Goal: Use online tool/utility: Utilize a website feature to perform a specific function

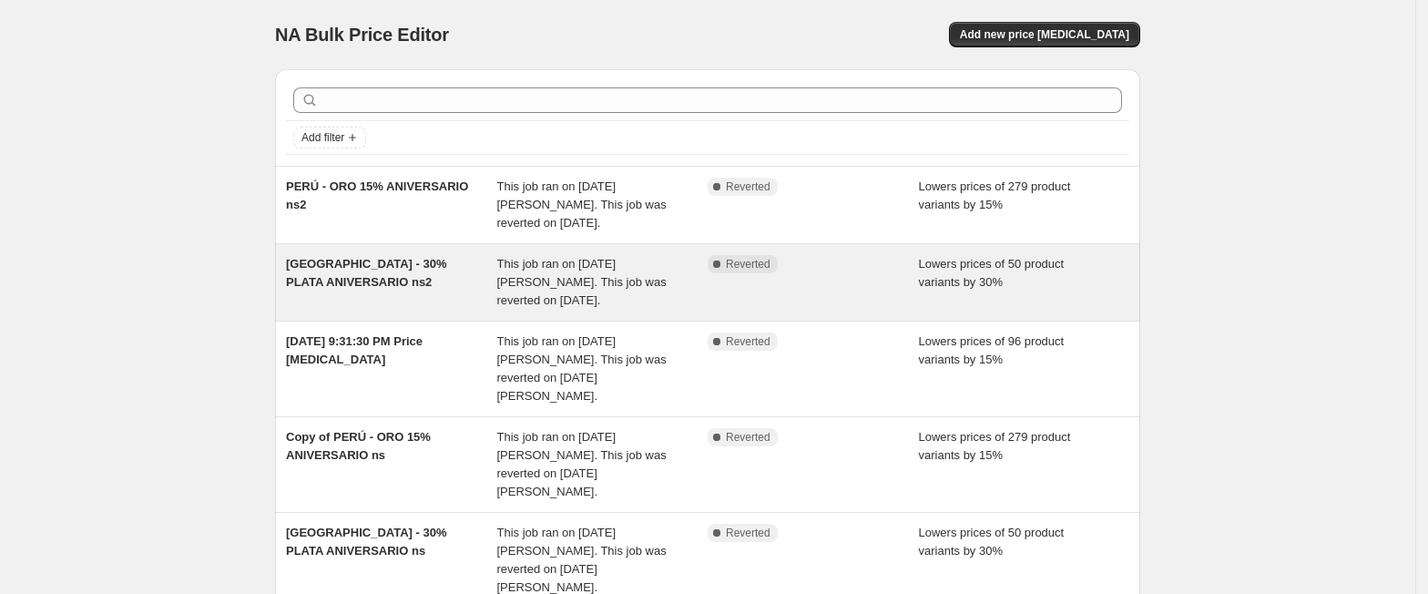
click at [871, 282] on div "Complete Reverted" at bounding box center [812, 282] width 211 height 55
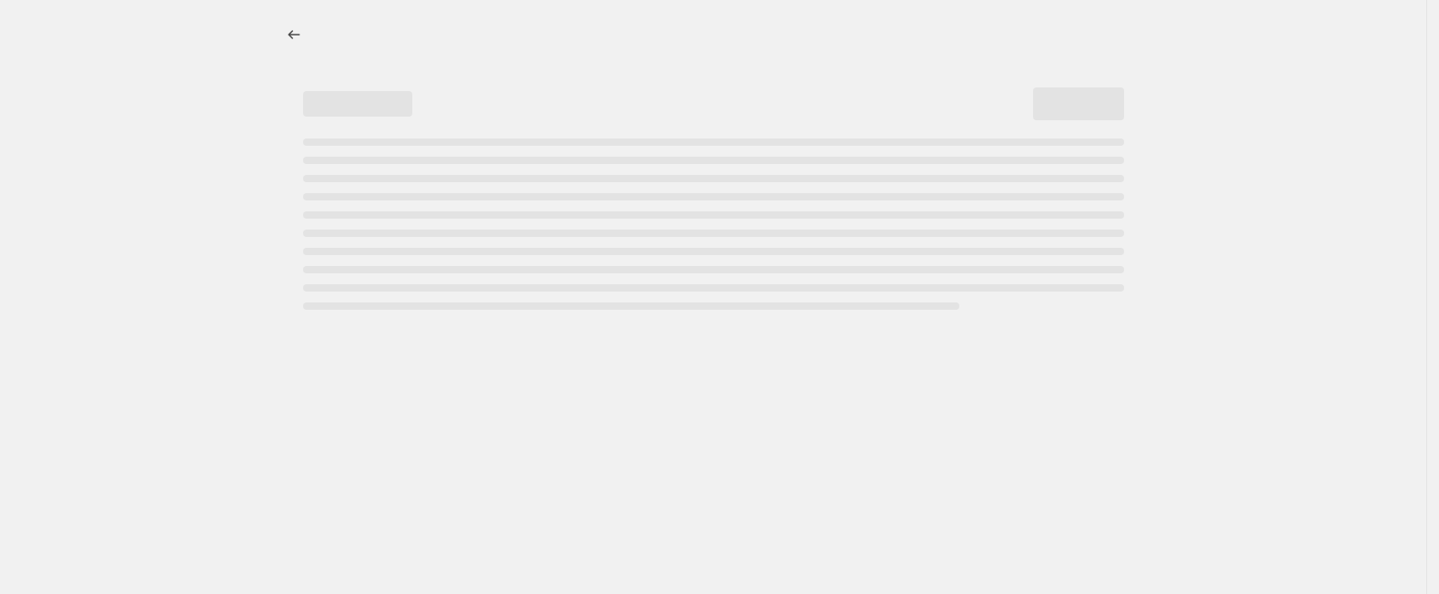
select select "percentage"
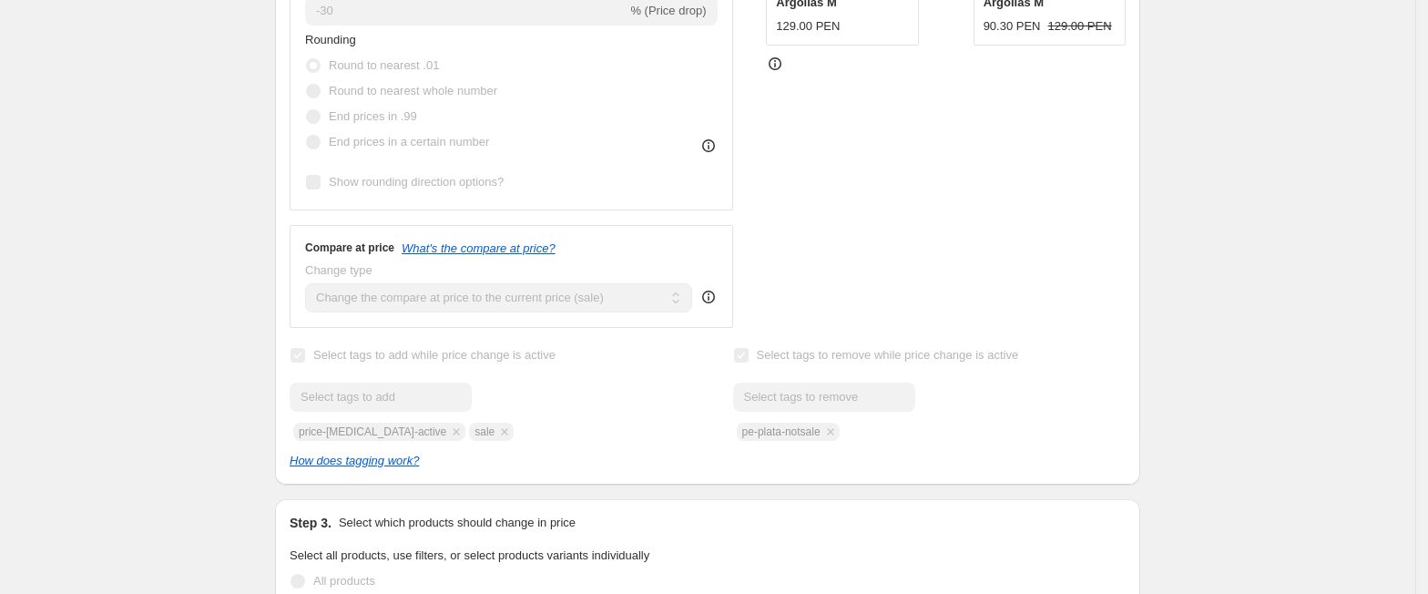
scroll to position [971, 0]
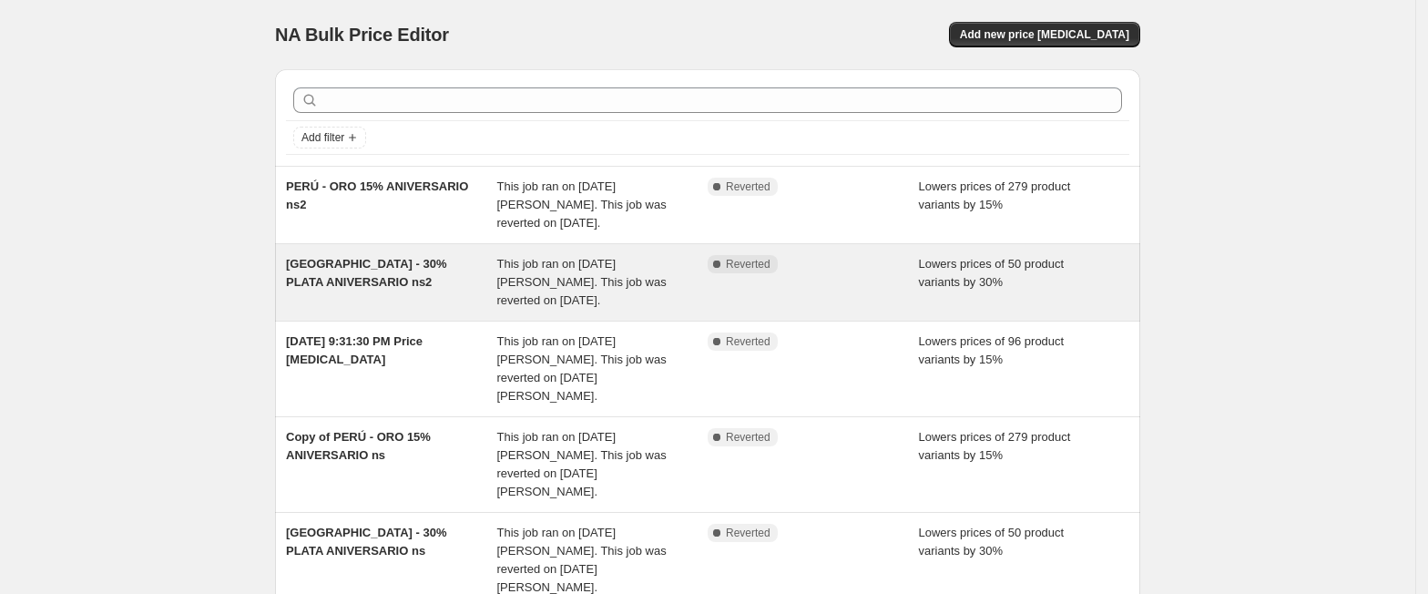
click at [1080, 282] on div "Lowers prices of 50 product variants by 30%" at bounding box center [1024, 282] width 211 height 55
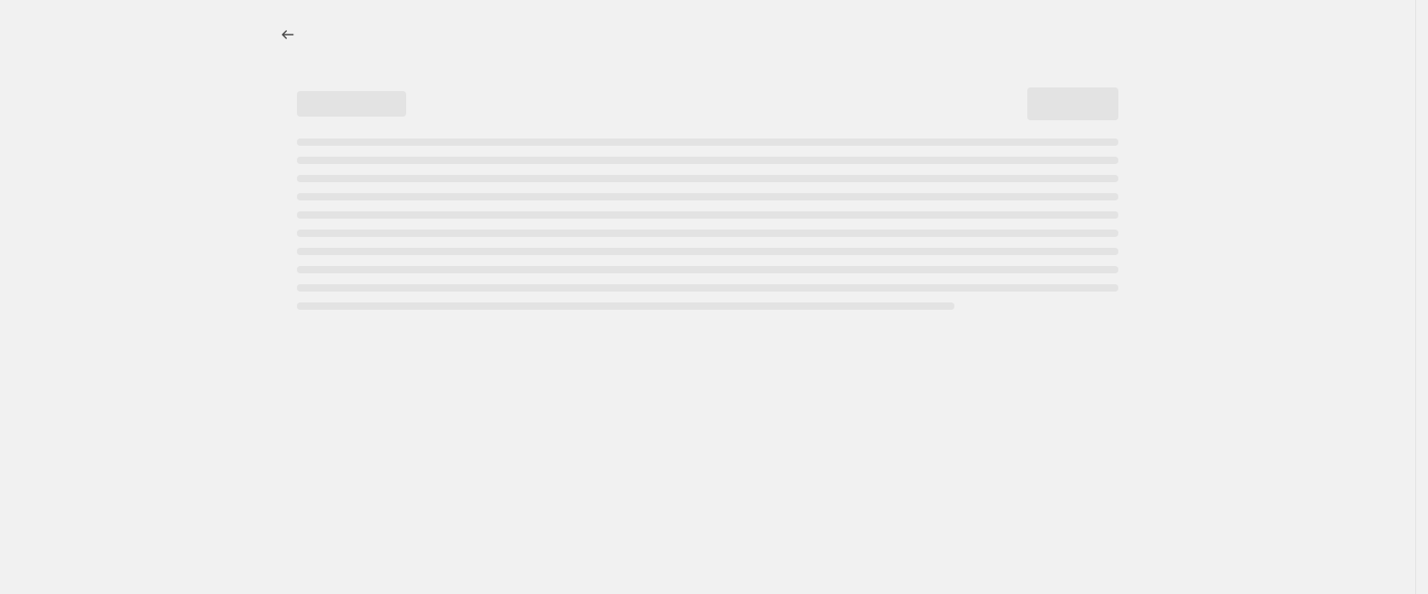
select select "percentage"
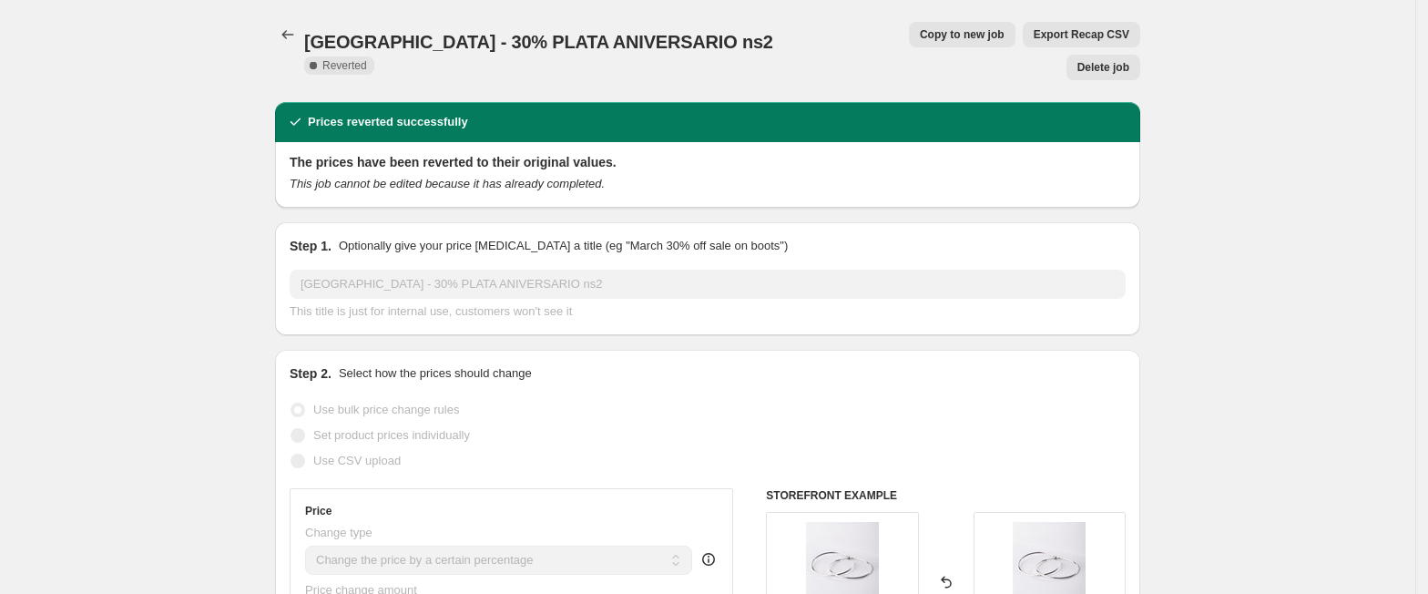
click at [920, 41] on span "Copy to new job" at bounding box center [962, 34] width 85 height 15
select select "percentage"
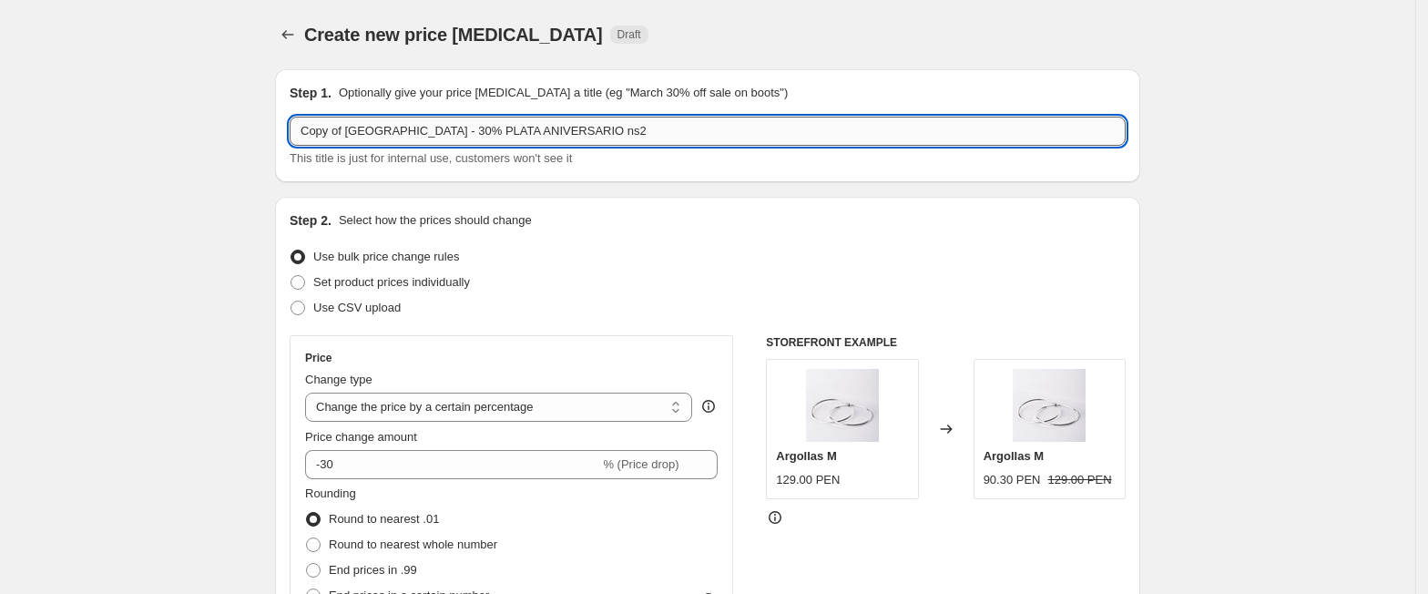
drag, startPoint x: 382, startPoint y: 131, endPoint x: 300, endPoint y: 127, distance: 82.0
click at [300, 127] on input "Copy of PERÚ - 30% PLATA ANIVERSARIO ns2" at bounding box center [708, 131] width 836 height 29
click at [384, 132] on input "Primavera - 30% PLATA ANIVERSARIO ns2" at bounding box center [708, 131] width 836 height 29
drag, startPoint x: 586, startPoint y: 132, endPoint x: 402, endPoint y: 124, distance: 184.1
click at [402, 124] on input "Primavera - 50% PLATA ANIVERSARIO ns2" at bounding box center [708, 131] width 836 height 29
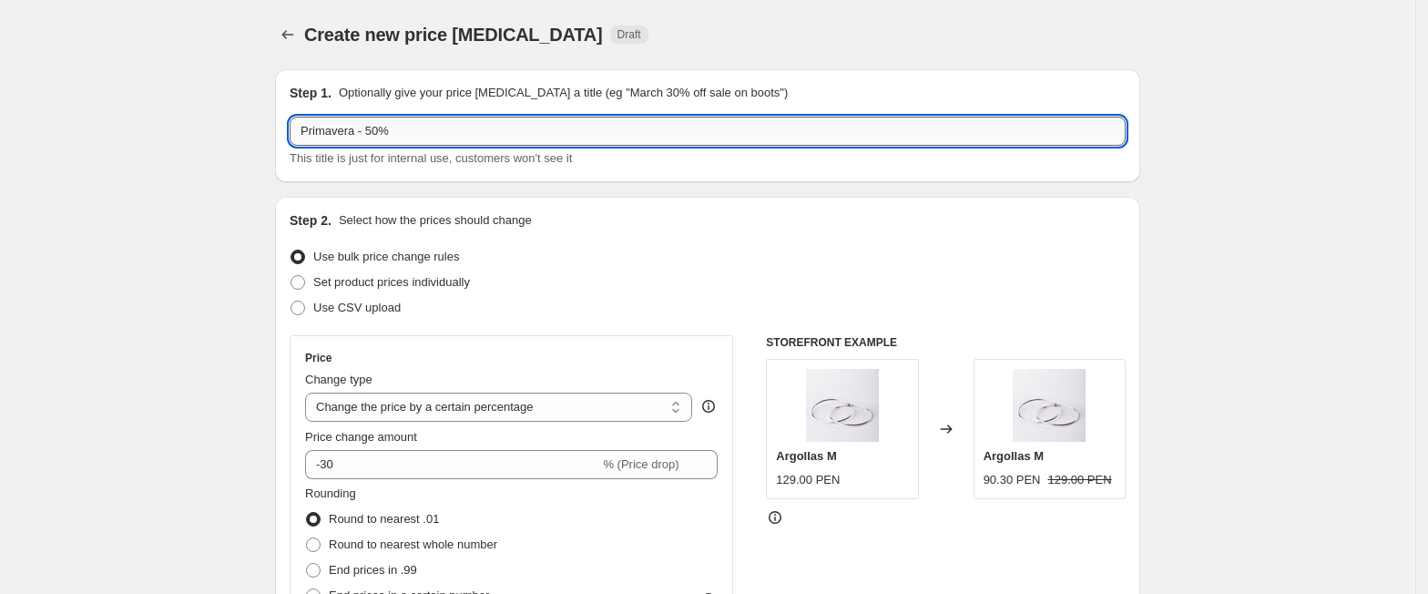
click at [307, 127] on input "Primavera - 50%" at bounding box center [708, 131] width 836 height 29
click at [507, 132] on input "Fin Primavera - 50%" at bounding box center [708, 131] width 836 height 29
type input "Fin Primavera - 50% en joyas seleccionadas"
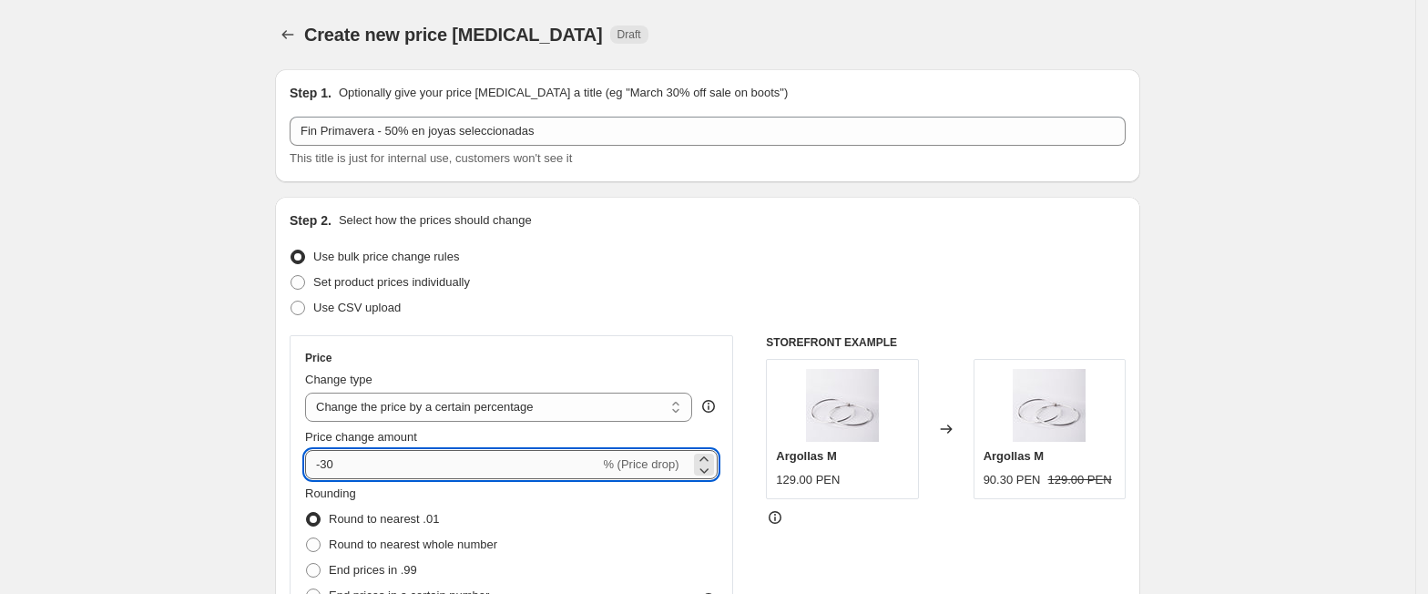
click at [339, 467] on input "-30" at bounding box center [452, 464] width 294 height 29
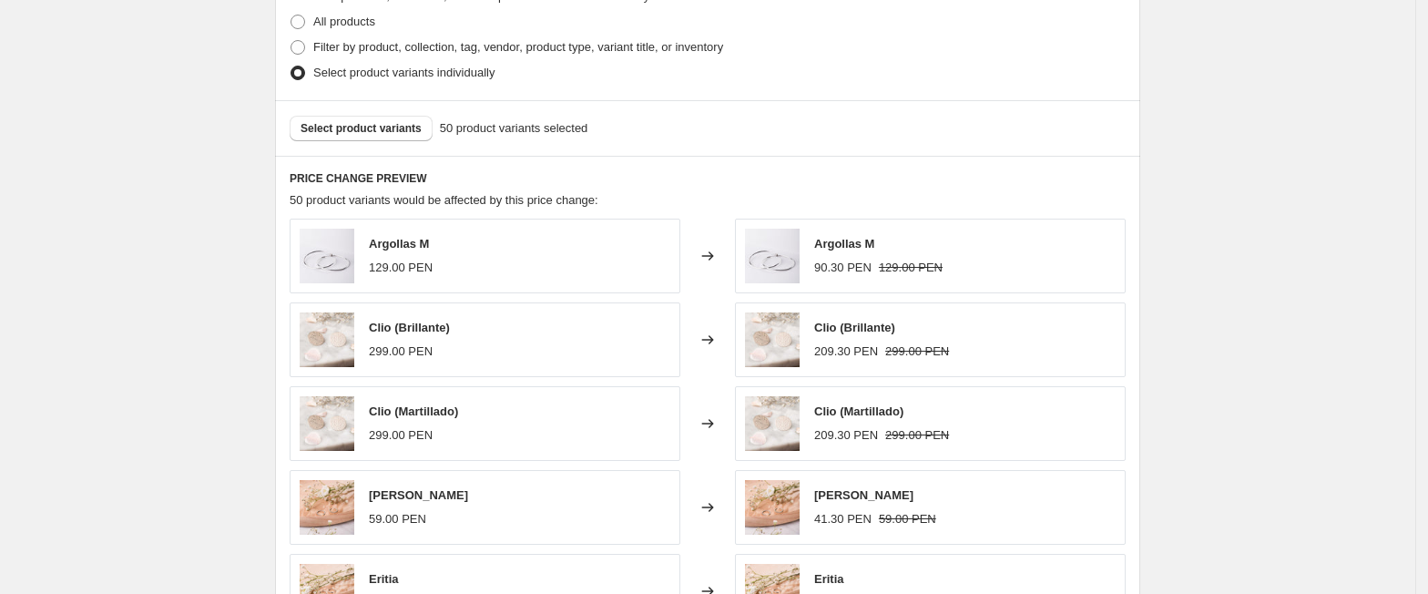
scroll to position [769, 0]
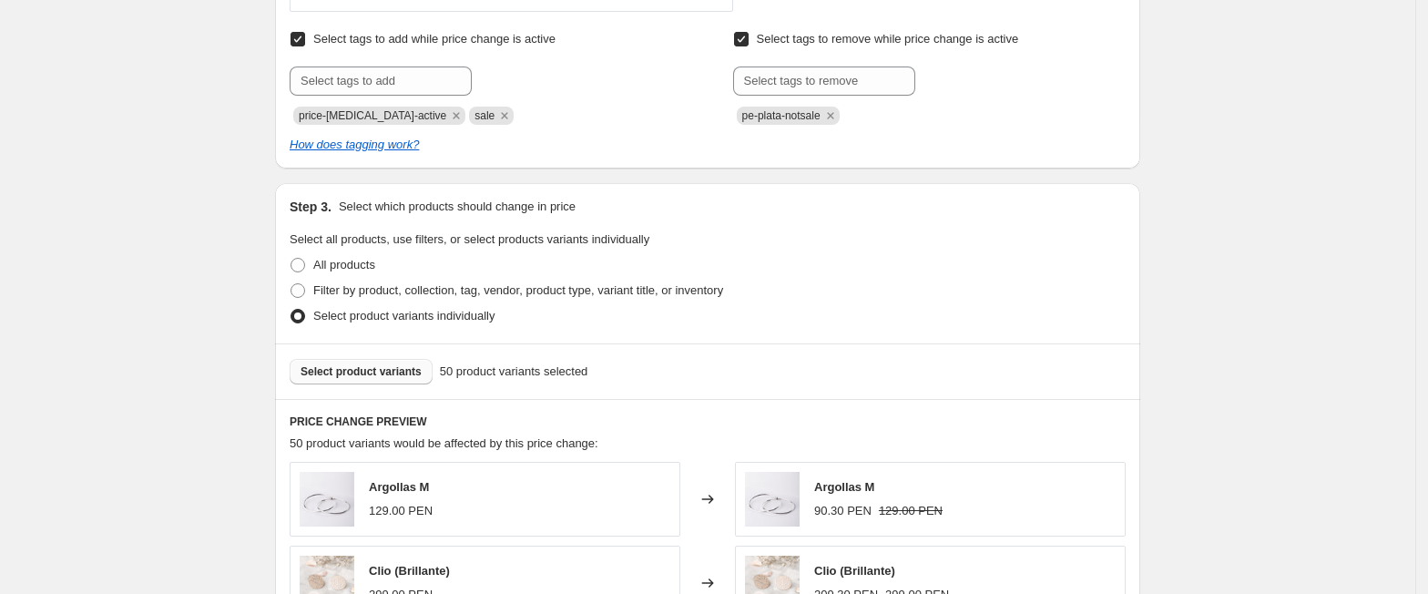
type input "-50"
click at [394, 379] on span "Select product variants" at bounding box center [360, 371] width 121 height 15
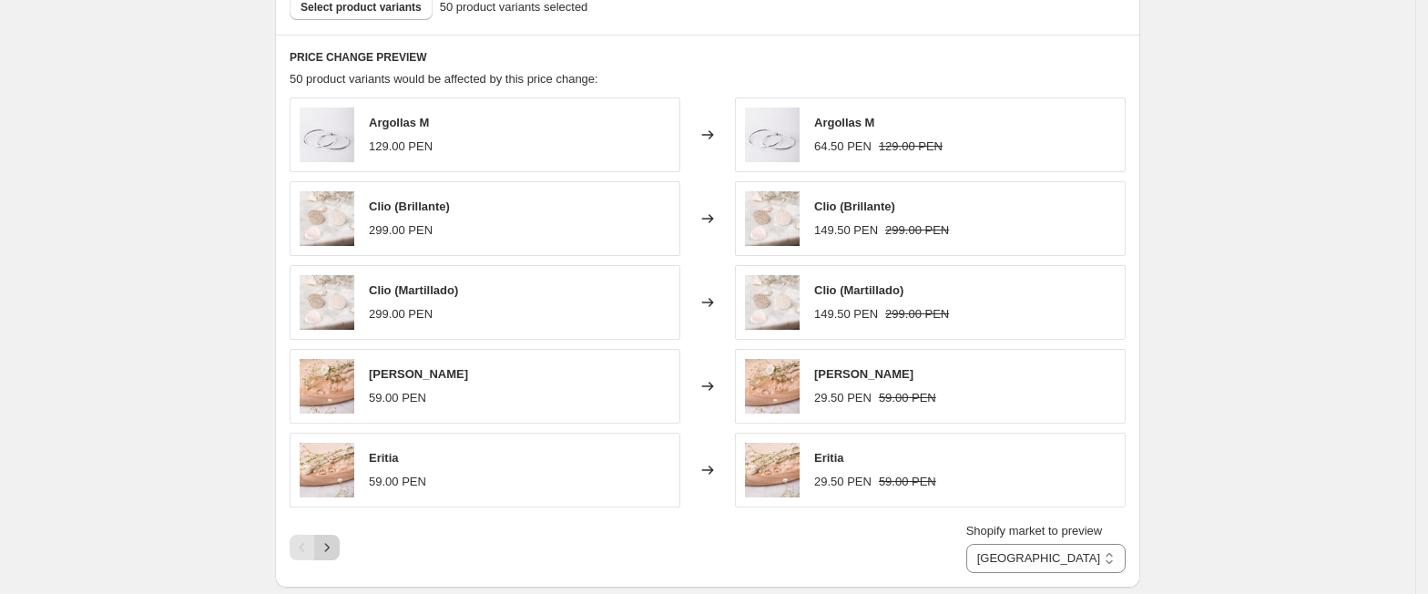
click at [336, 554] on icon "Next" at bounding box center [327, 547] width 18 height 18
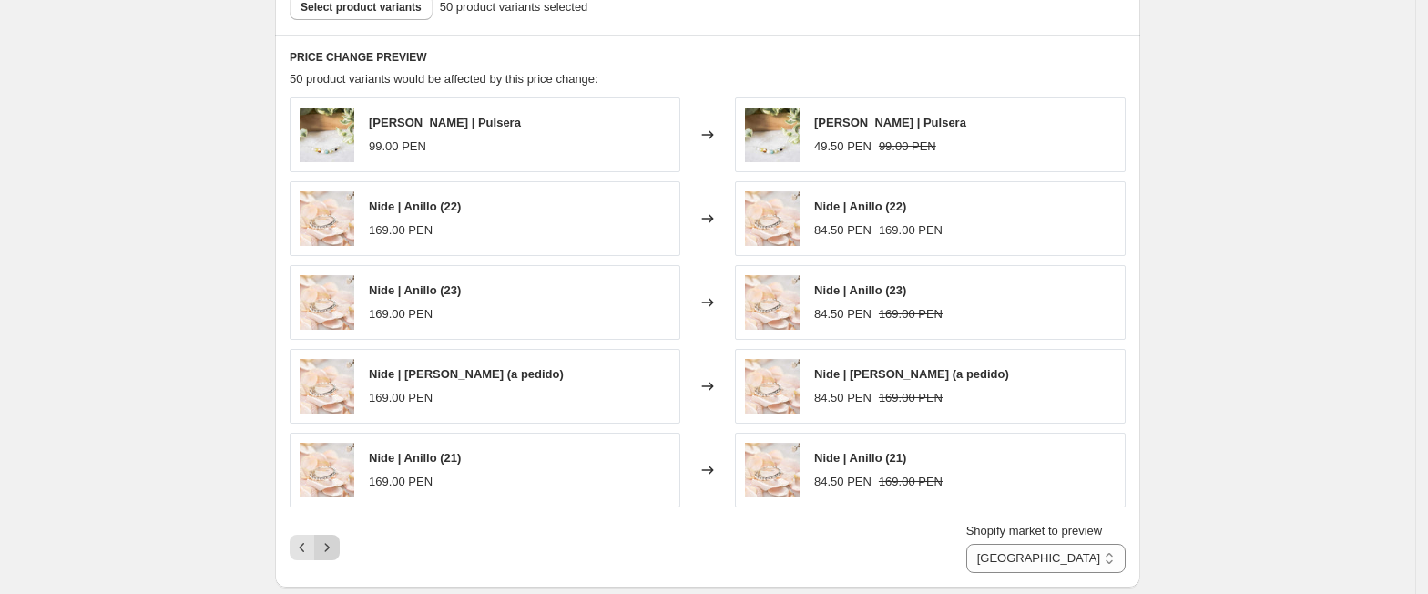
click at [321, 557] on button "Next" at bounding box center [326, 546] width 25 height 25
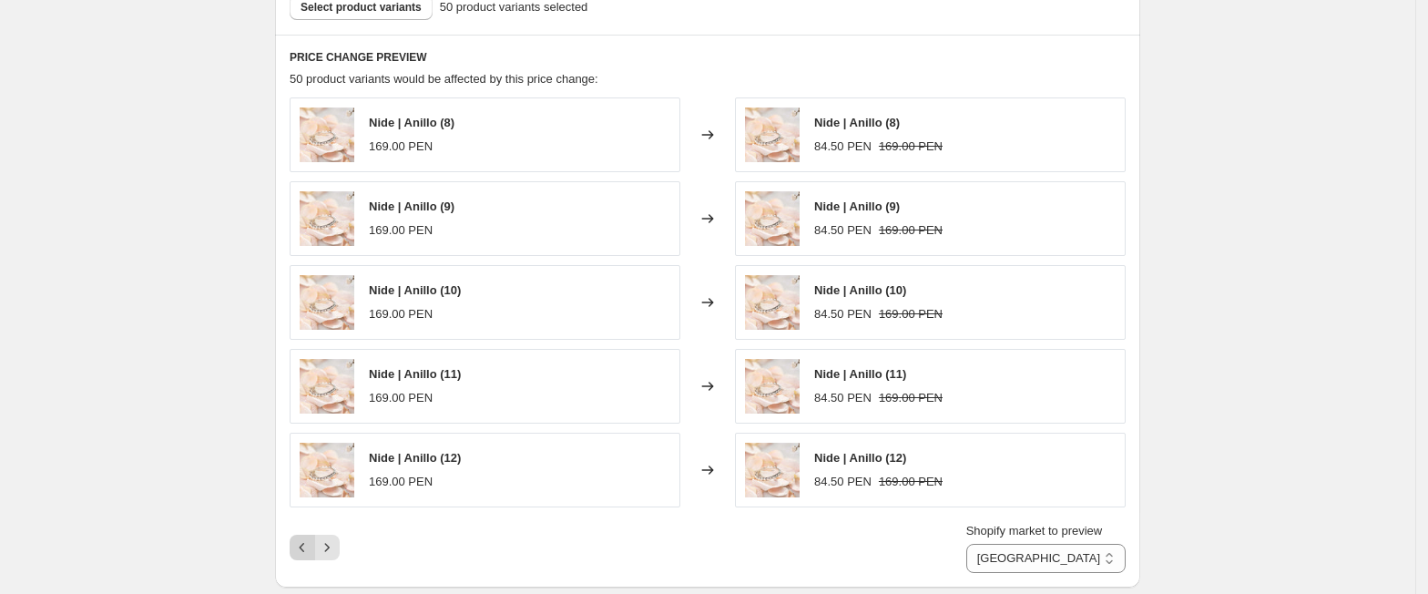
click at [307, 550] on icon "Previous" at bounding box center [302, 547] width 18 height 18
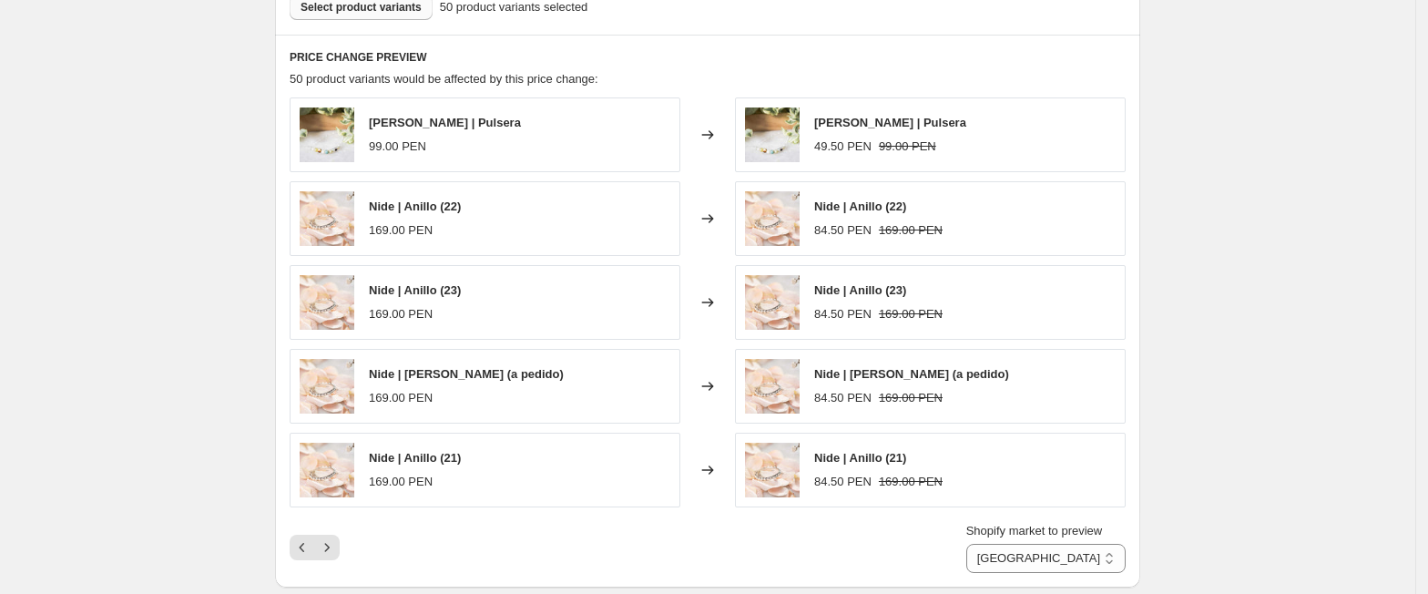
click at [406, 7] on span "Select product variants" at bounding box center [360, 7] width 121 height 15
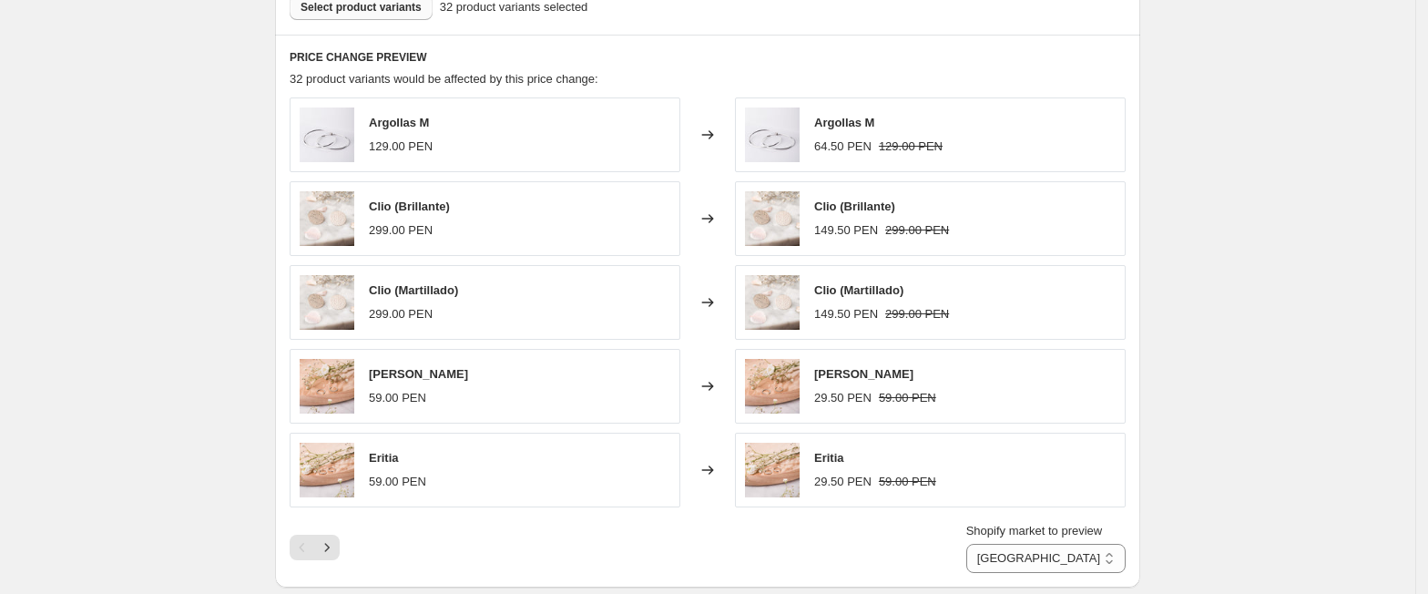
scroll to position [1012, 0]
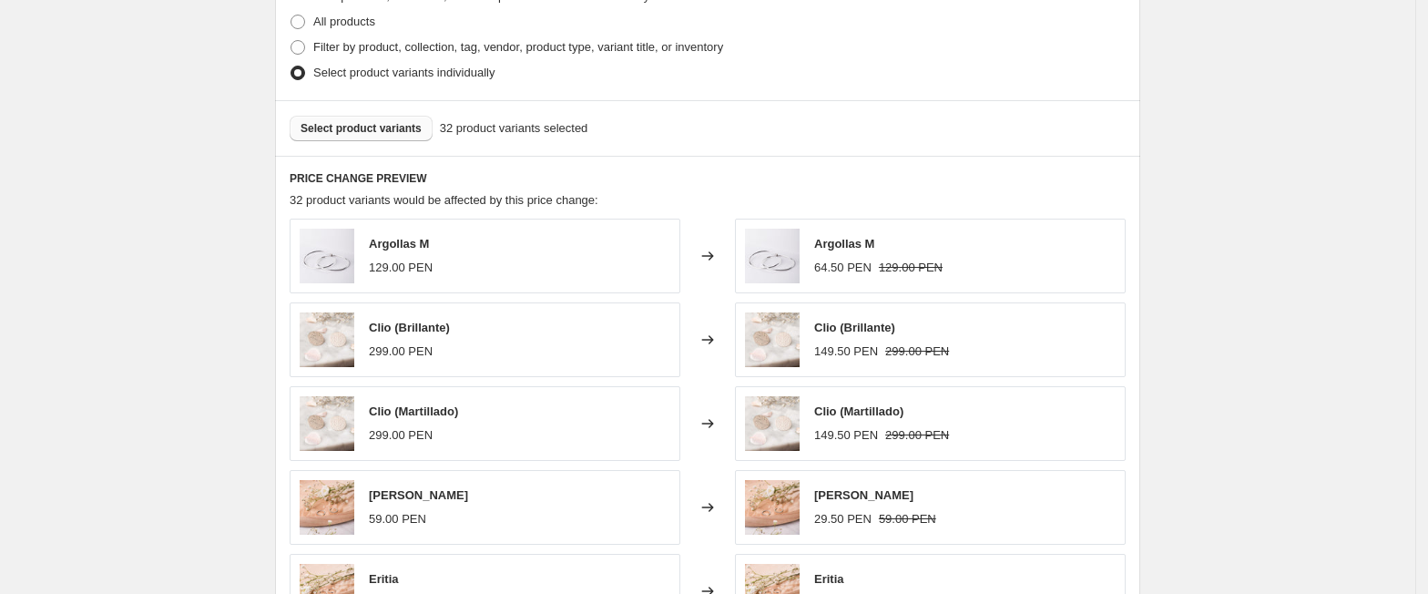
click at [373, 121] on button "Select product variants" at bounding box center [361, 128] width 143 height 25
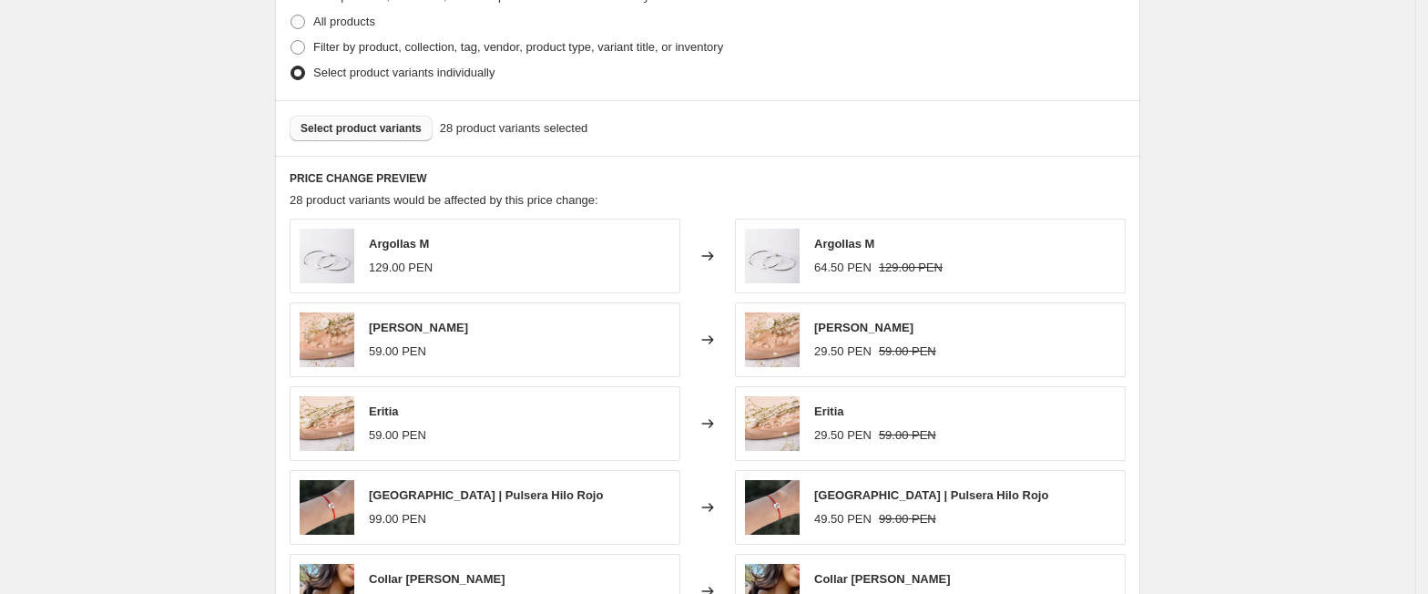
click at [398, 131] on span "Select product variants" at bounding box center [360, 128] width 121 height 15
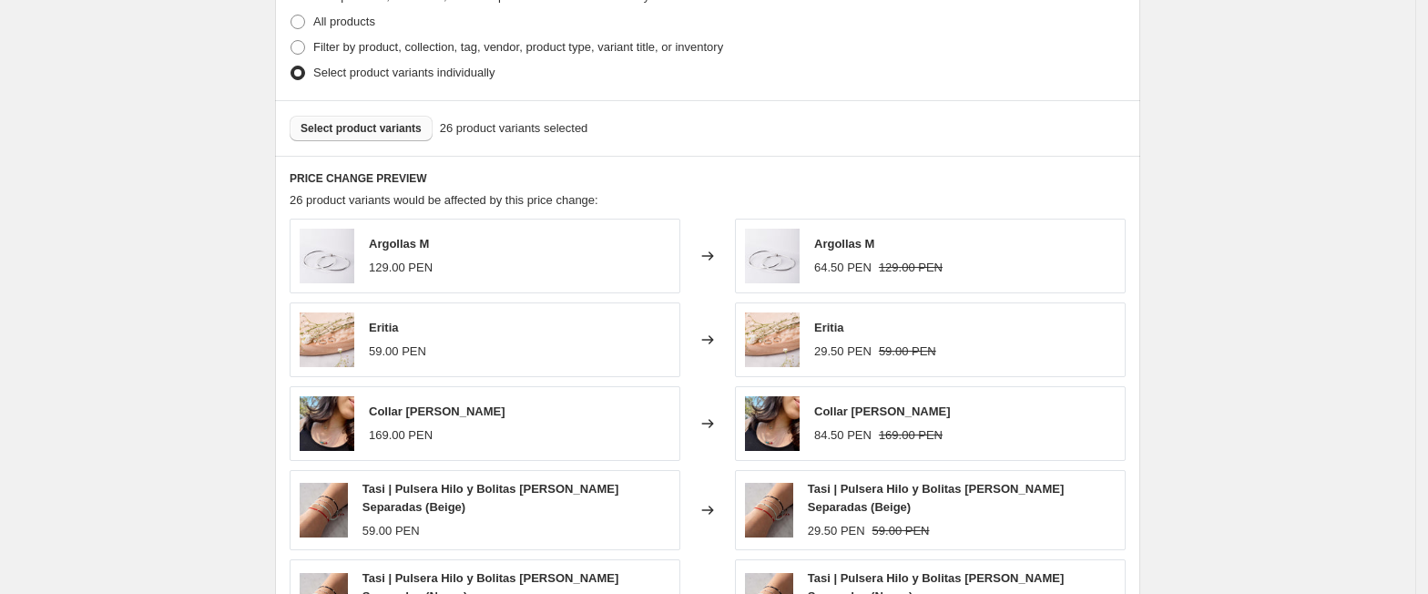
click at [371, 135] on span "Select product variants" at bounding box center [360, 128] width 121 height 15
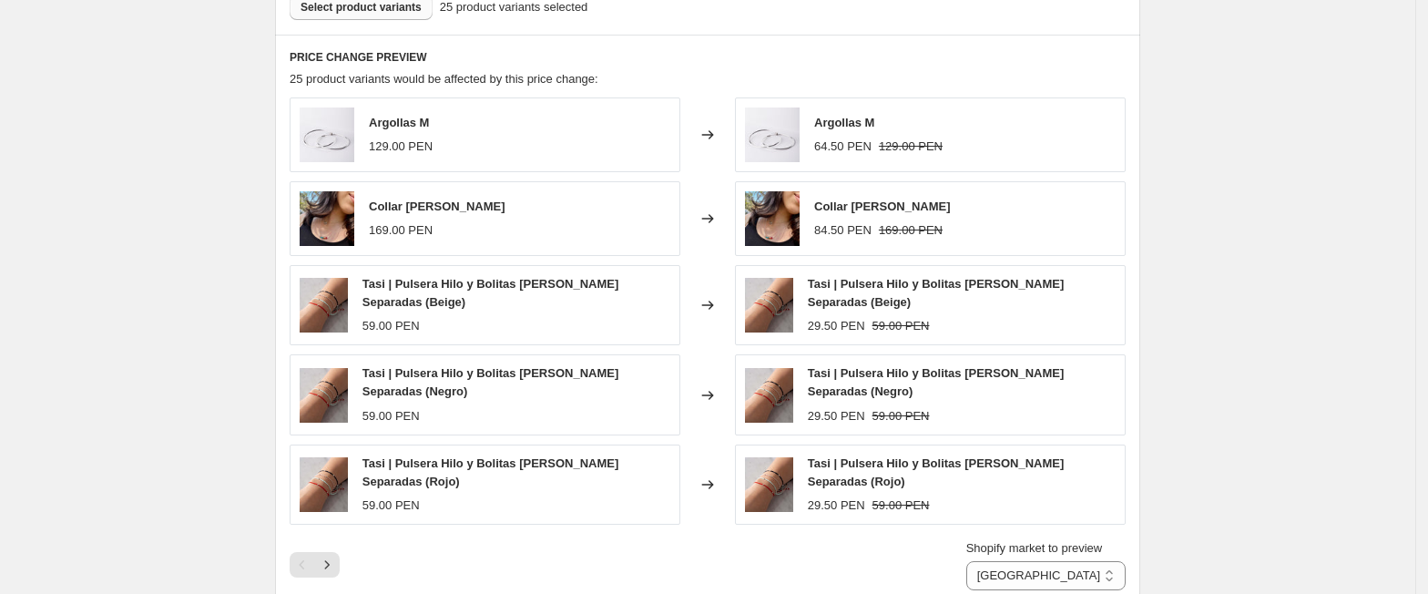
scroll to position [890, 0]
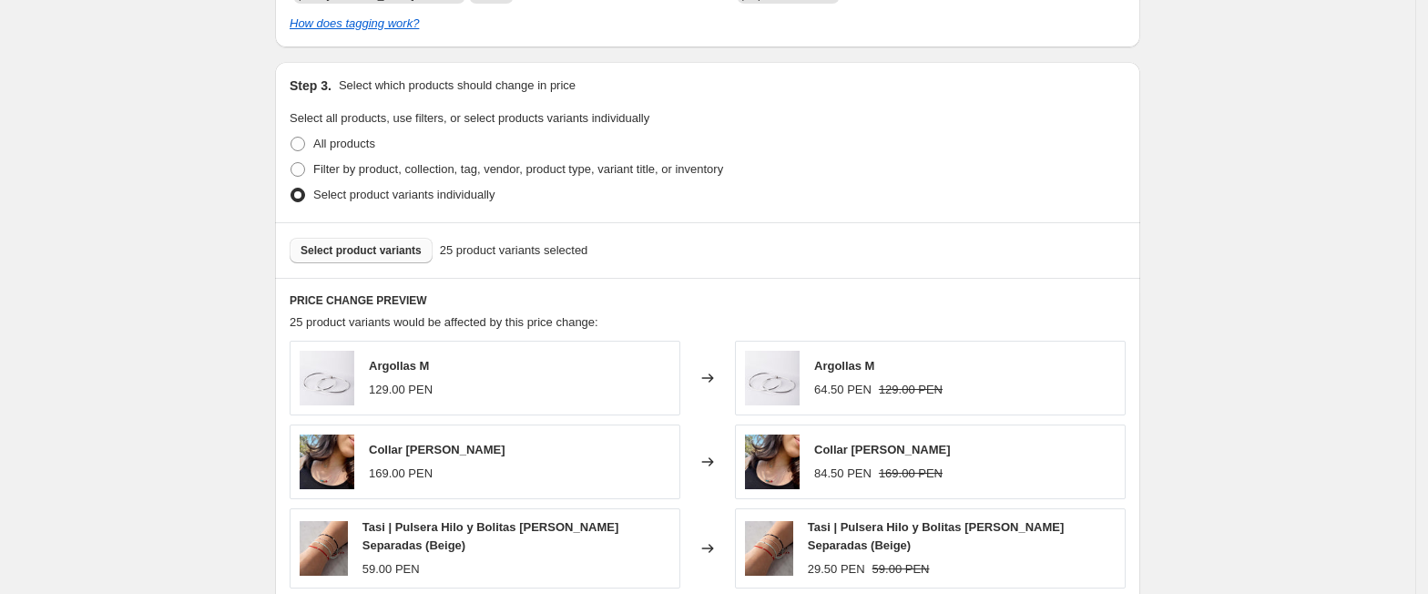
click at [383, 246] on span "Select product variants" at bounding box center [360, 250] width 121 height 15
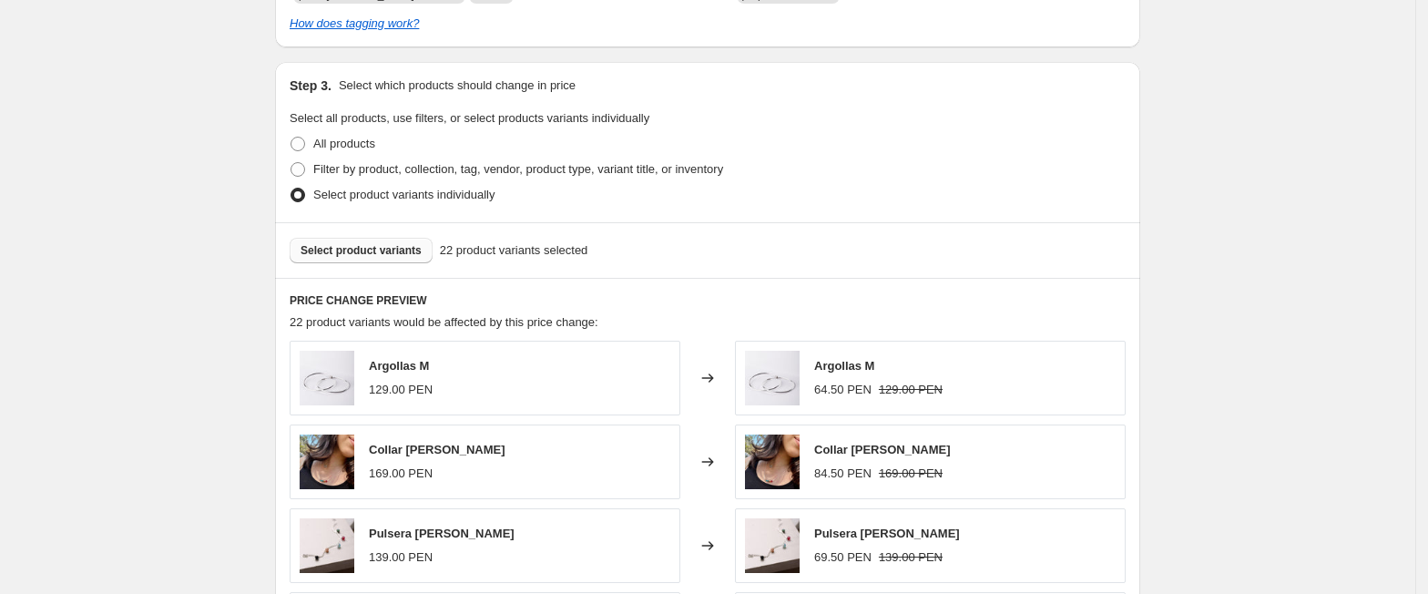
scroll to position [1133, 0]
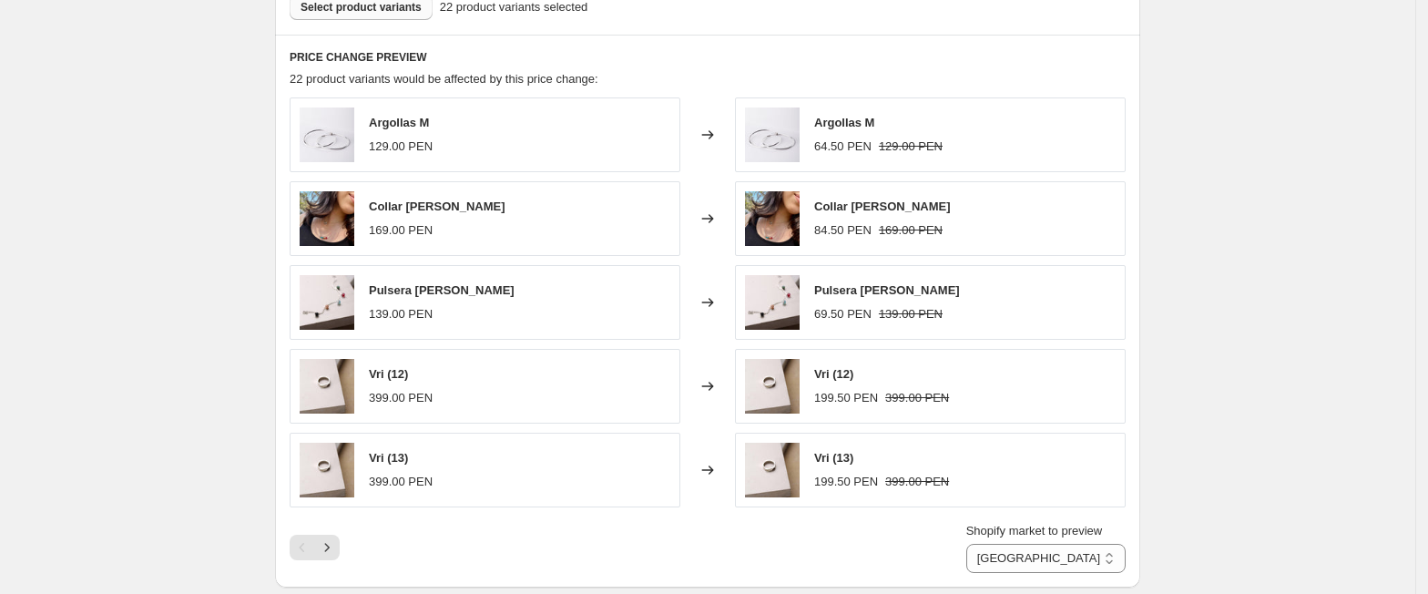
click at [412, 2] on span "Select product variants" at bounding box center [360, 7] width 121 height 15
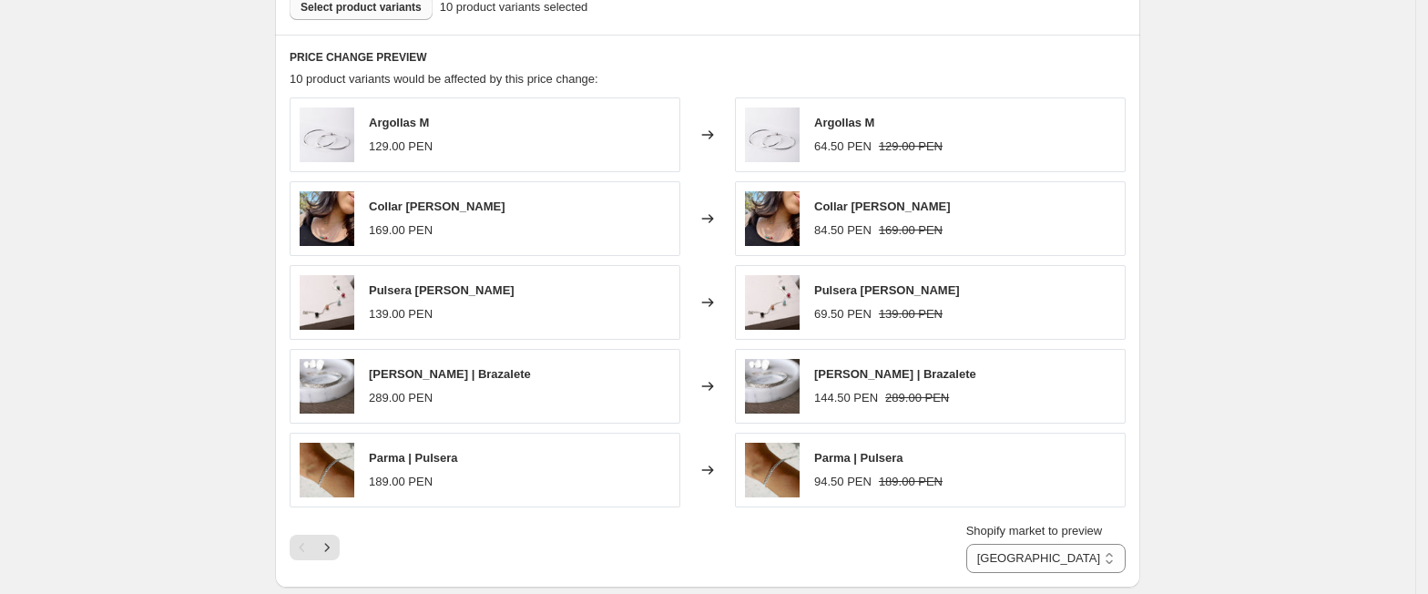
click at [394, 15] on button "Select product variants" at bounding box center [361, 7] width 143 height 25
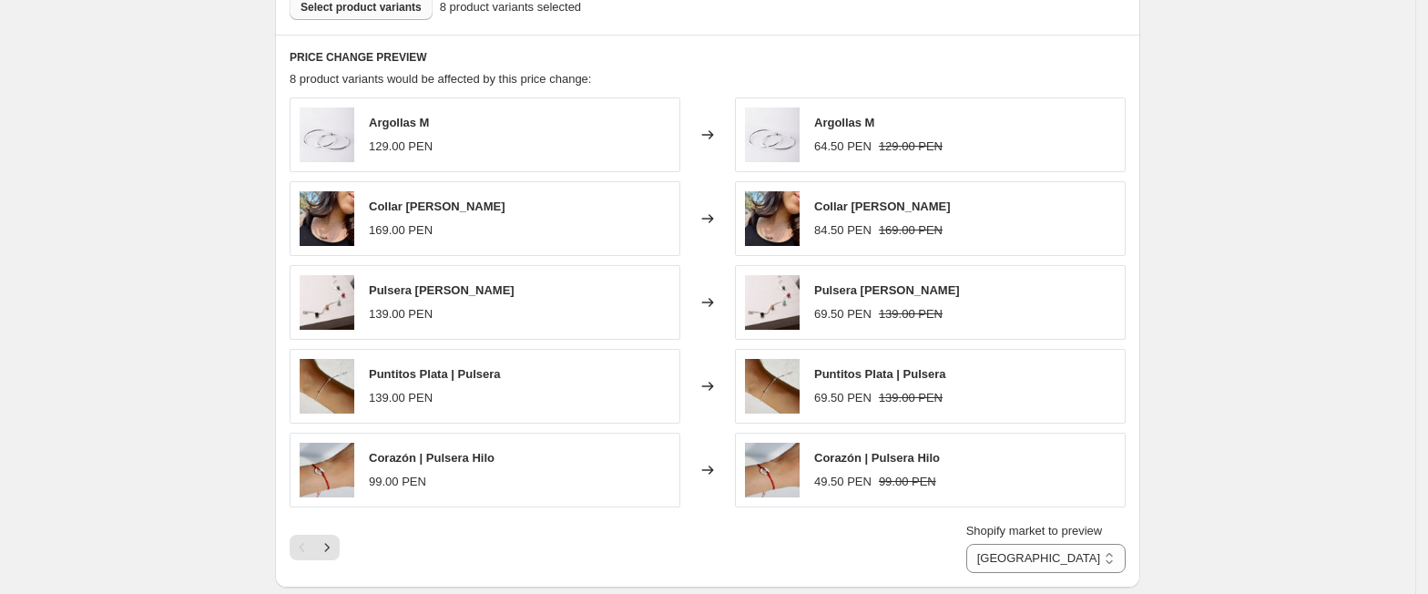
click at [379, 15] on span "Select product variants" at bounding box center [360, 7] width 121 height 15
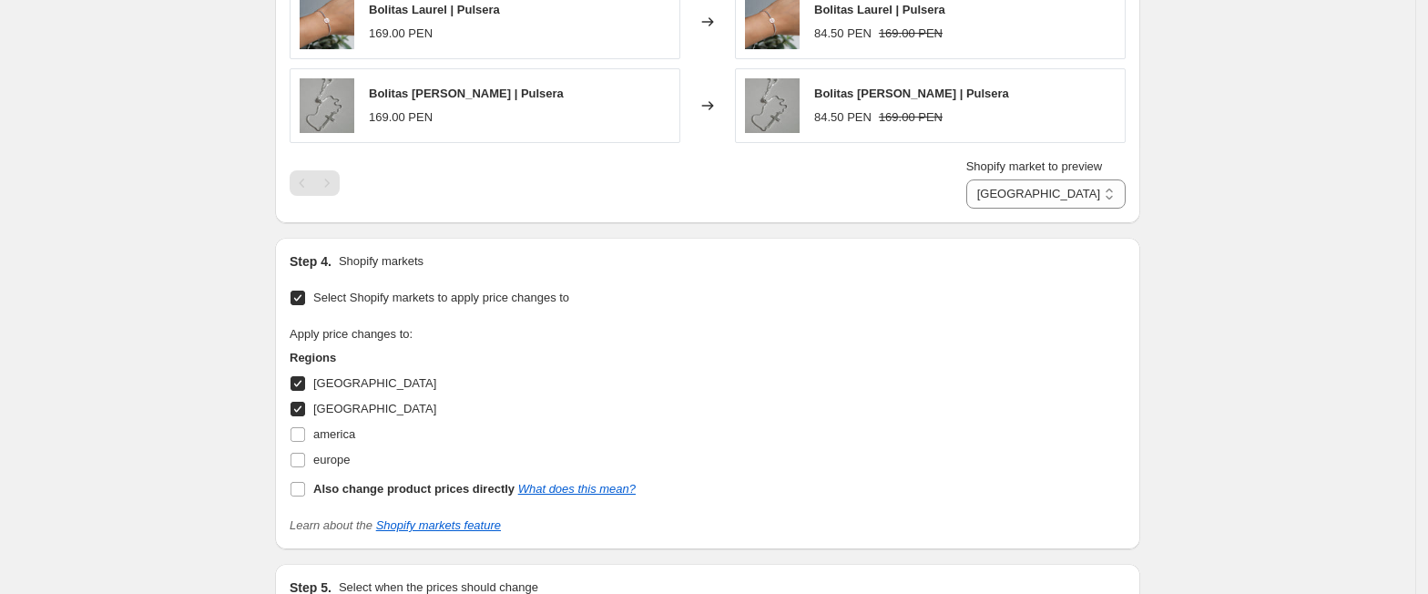
scroll to position [1741, 0]
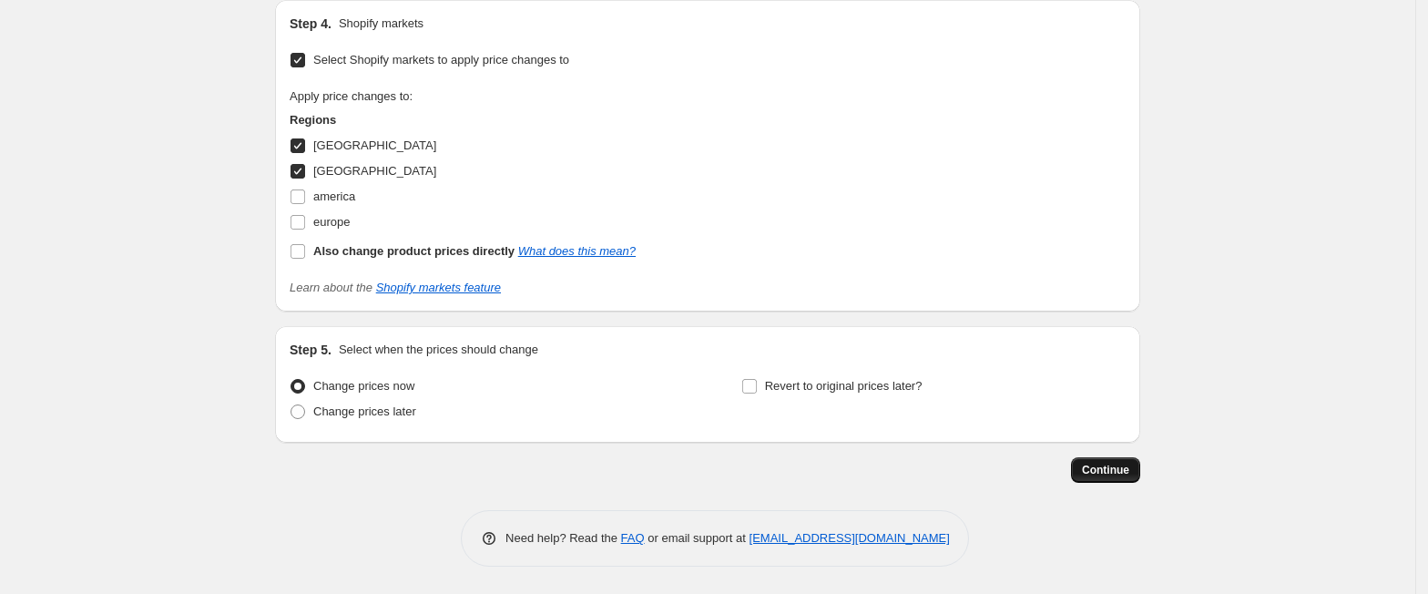
click at [1094, 471] on span "Continue" at bounding box center [1105, 469] width 47 height 15
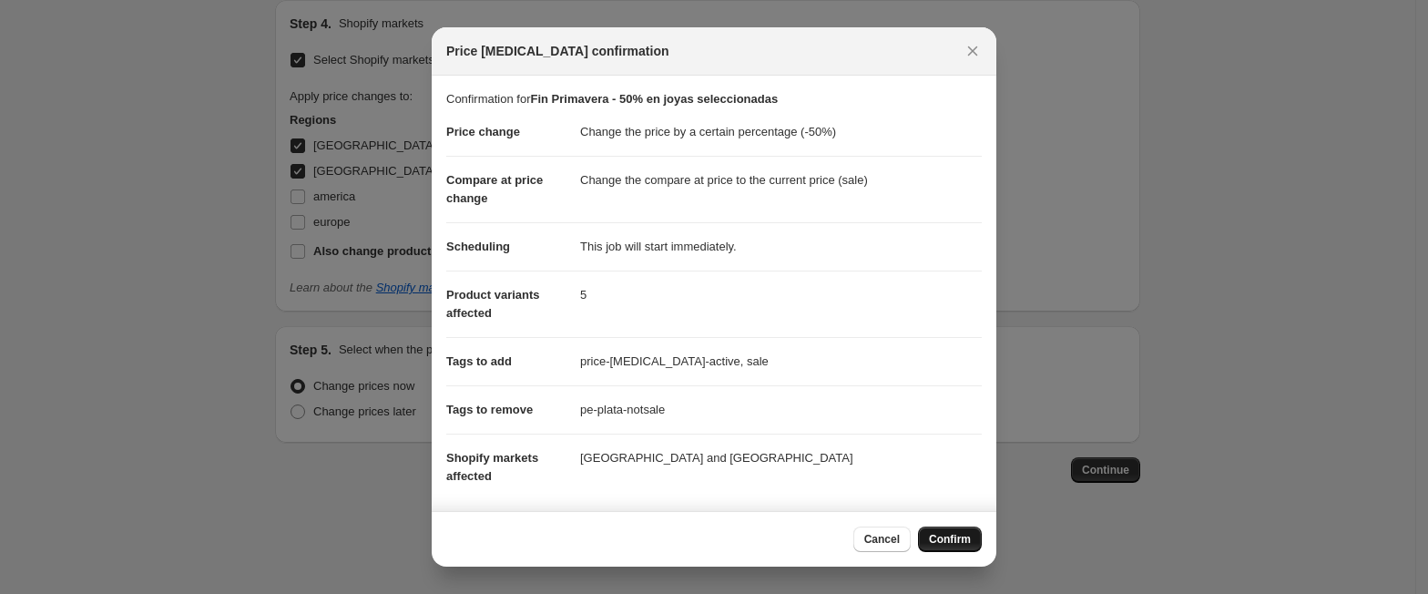
click at [963, 534] on span "Confirm" at bounding box center [950, 539] width 42 height 15
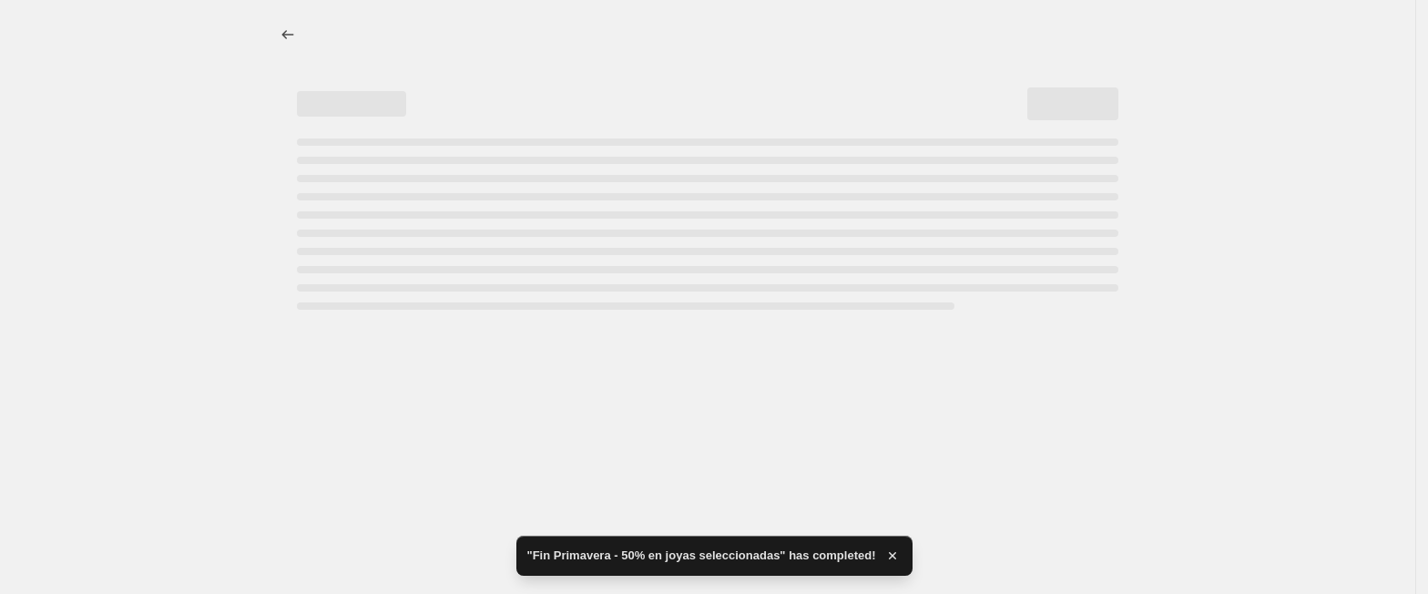
select select "percentage"
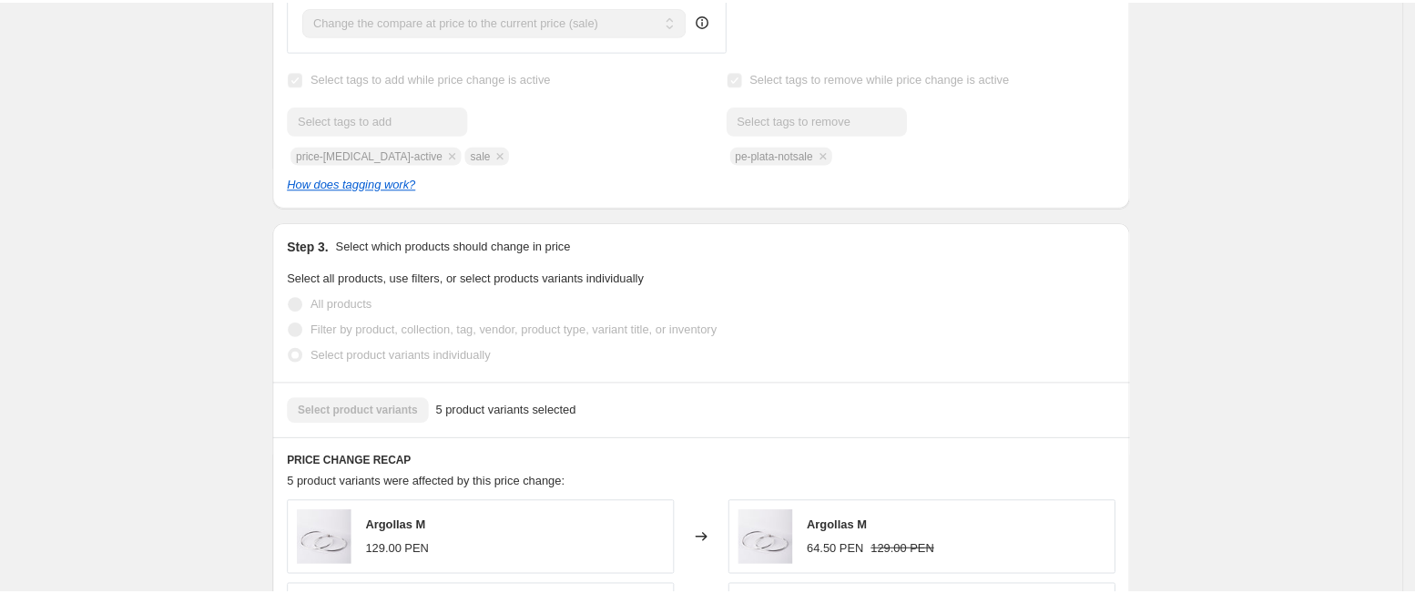
scroll to position [781, 0]
